Goal: Navigation & Orientation: Go to known website

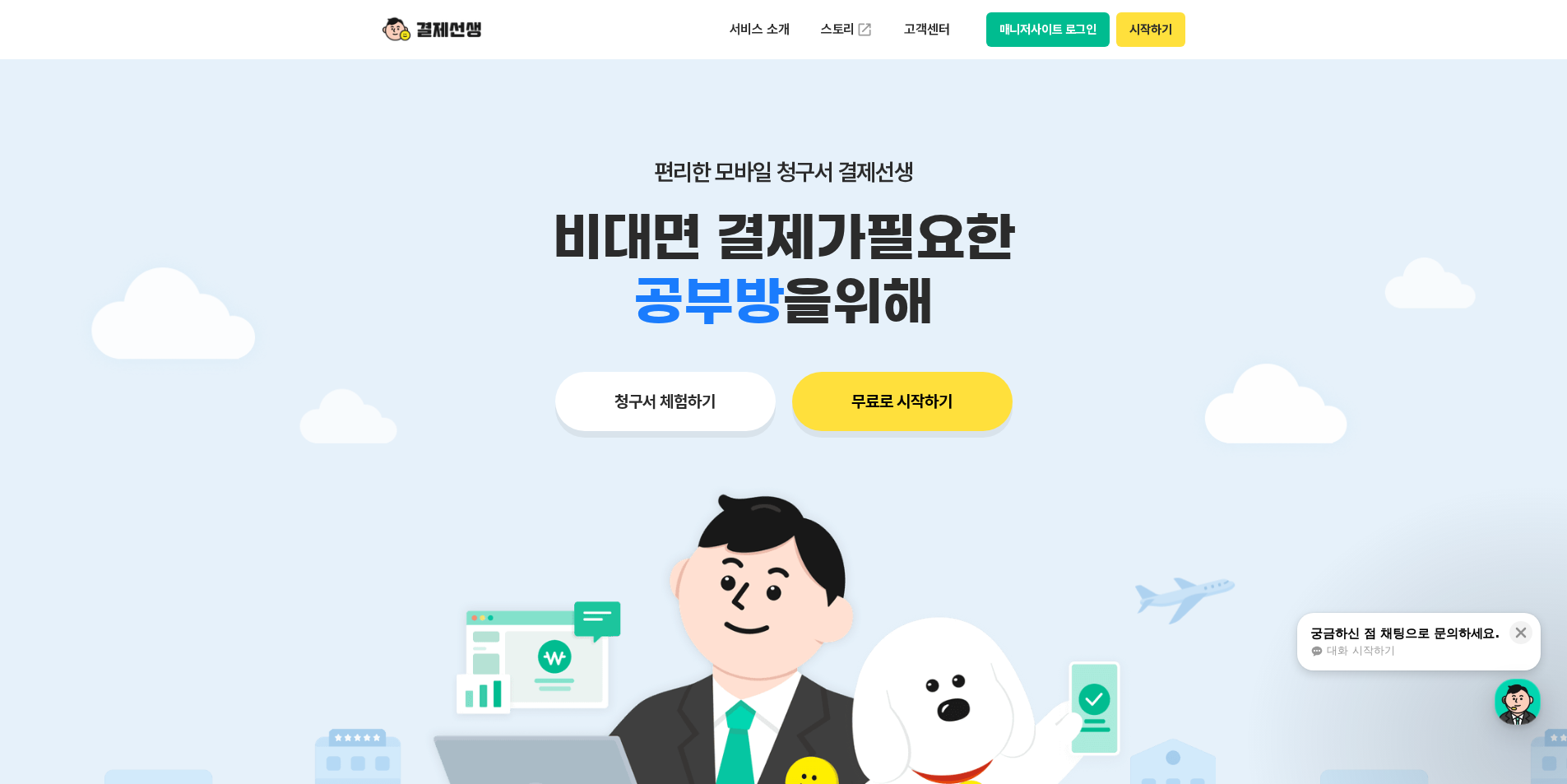
click at [1173, 28] on button "시작하기" at bounding box center [1150, 29] width 68 height 35
click at [1150, 38] on button "시작하기" at bounding box center [1150, 29] width 68 height 35
click at [1089, 39] on button "매니저사이트 로그인" at bounding box center [1048, 29] width 124 height 35
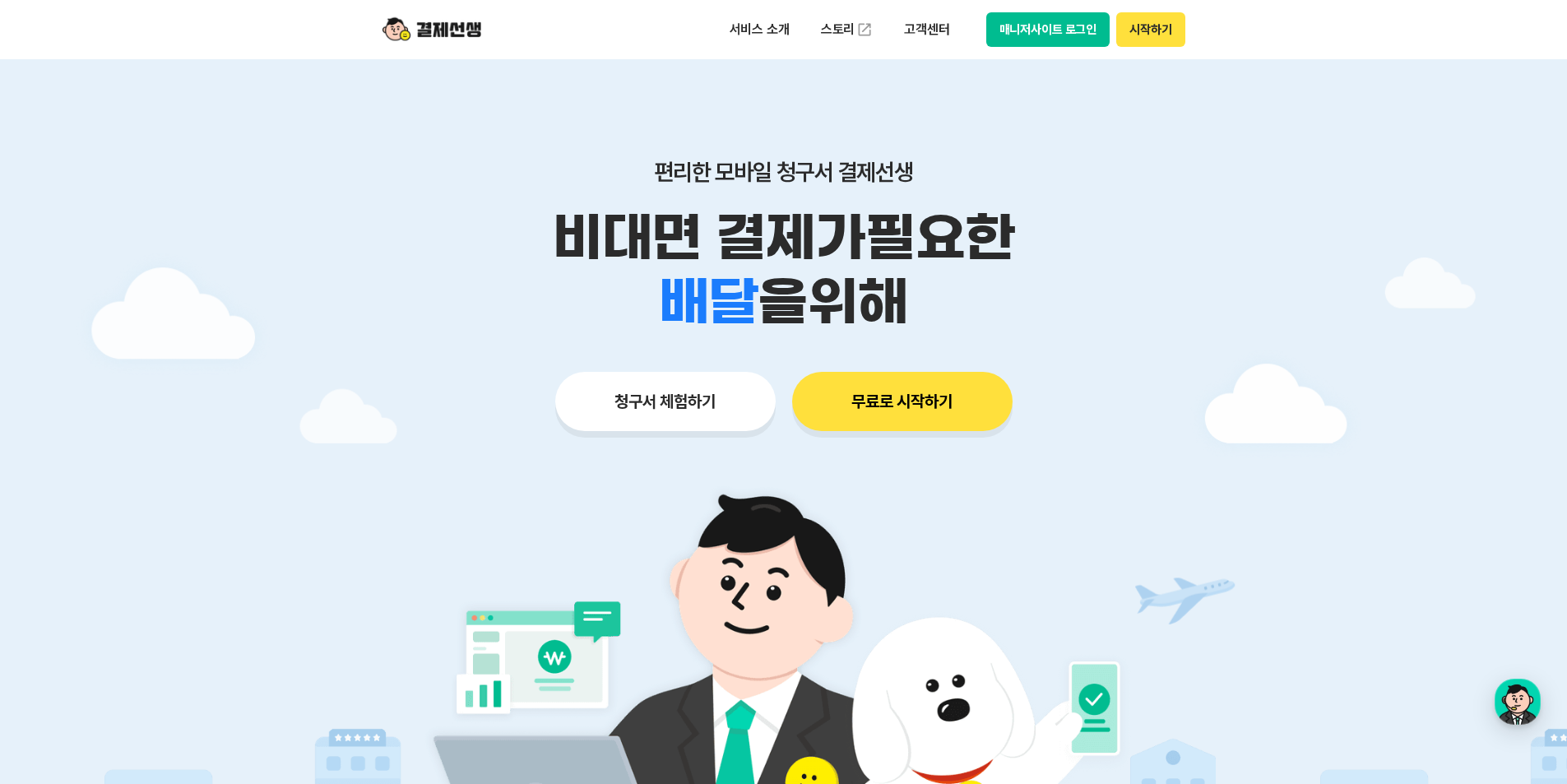
click at [1149, 20] on button "시작하기" at bounding box center [1150, 29] width 68 height 35
click at [1145, 39] on button "시작하기" at bounding box center [1150, 29] width 68 height 35
click at [1165, 29] on button "시작하기" at bounding box center [1150, 29] width 68 height 35
